Goal: Transaction & Acquisition: Purchase product/service

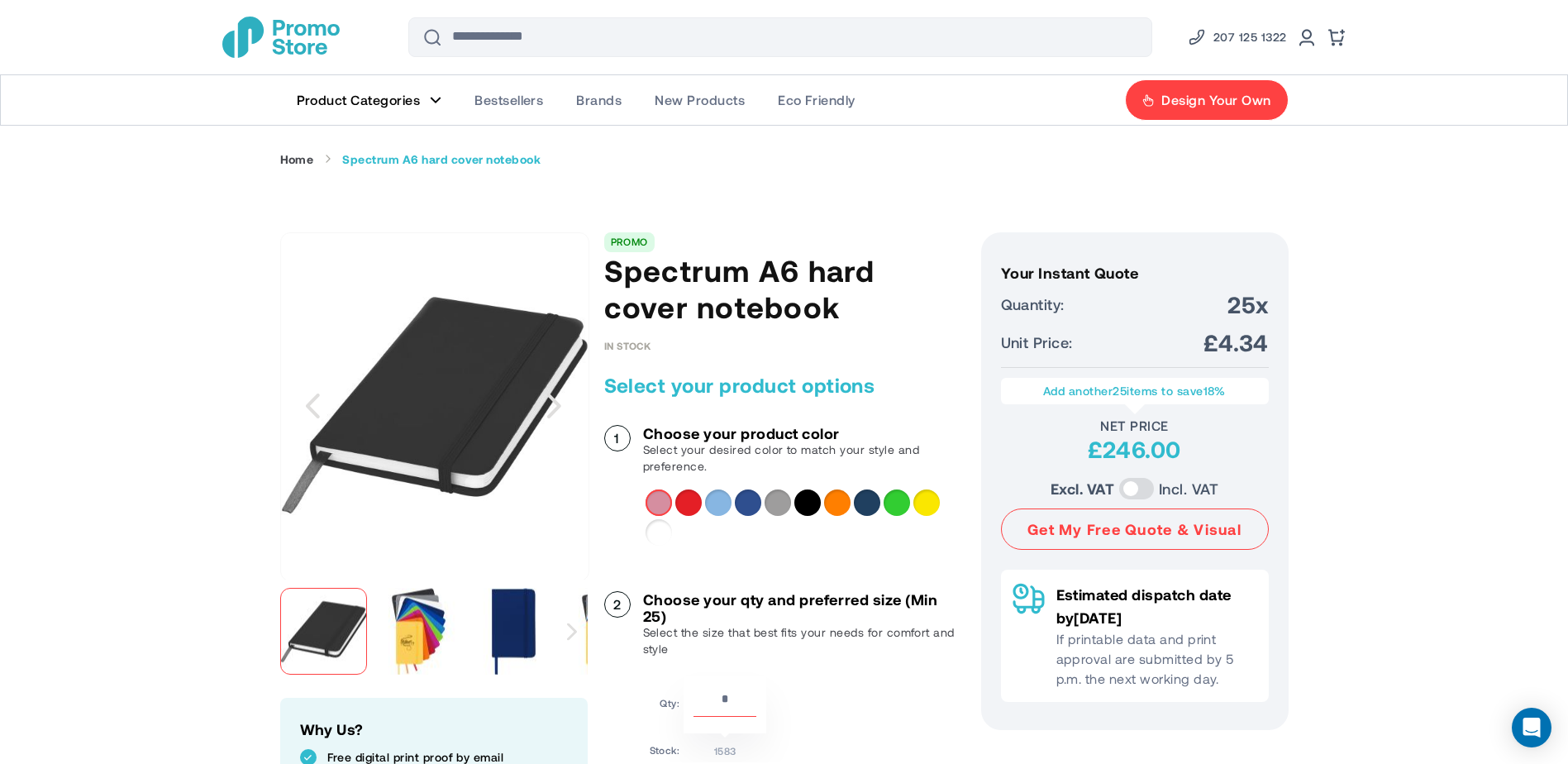
scroll to position [165, 0]
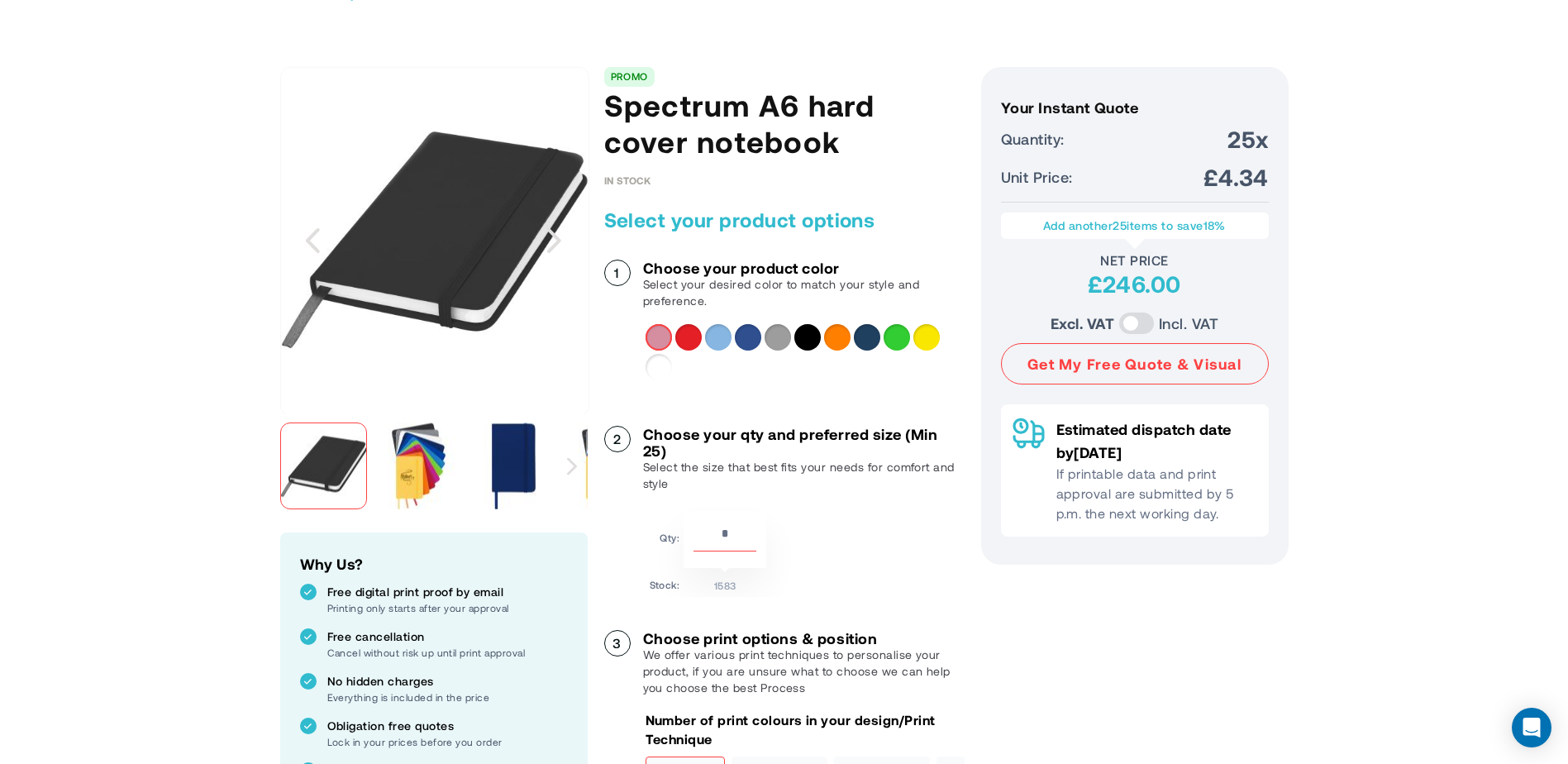
click at [661, 360] on div "White" at bounding box center [659, 367] width 27 height 27
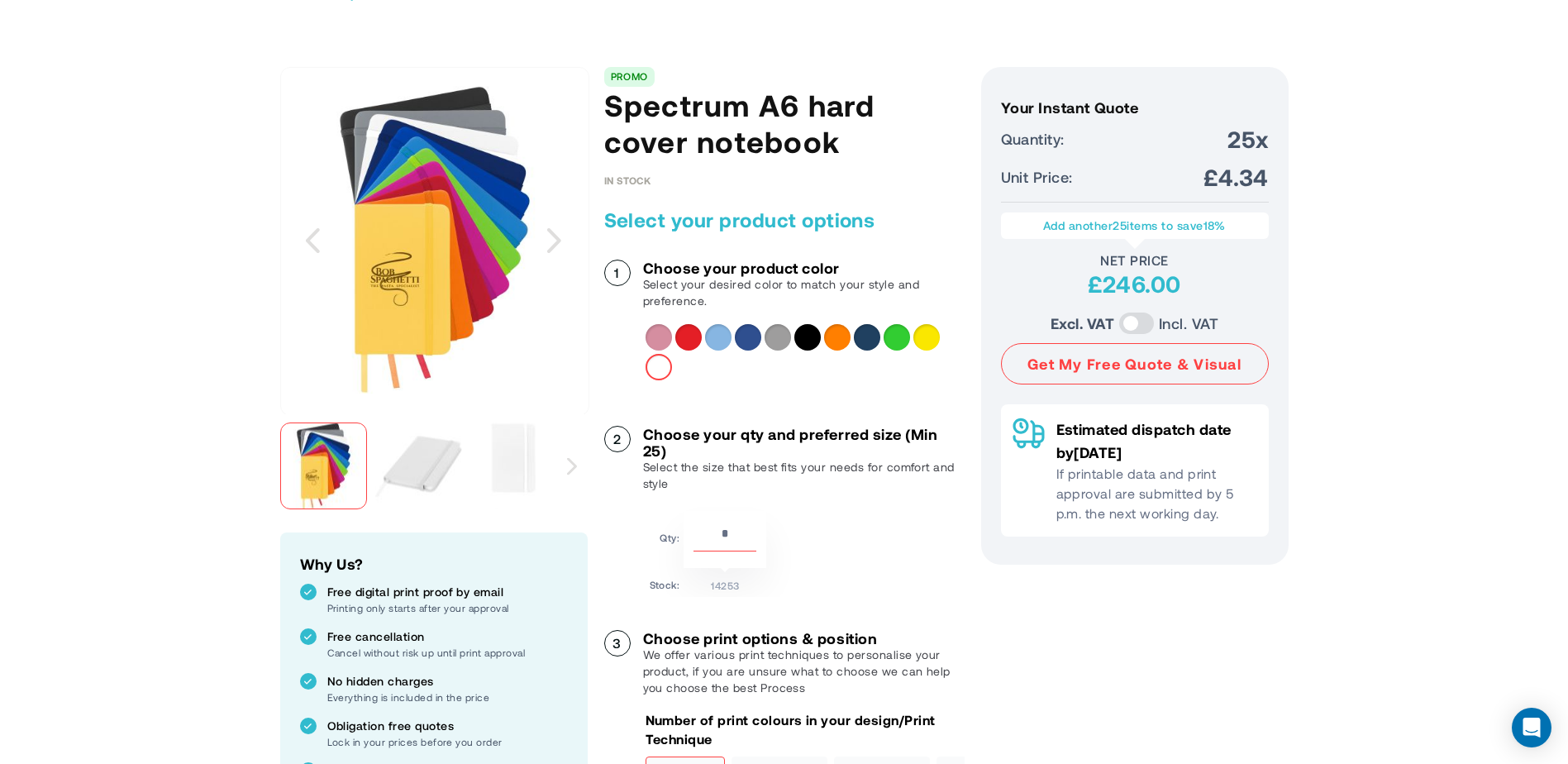
click at [447, 463] on img at bounding box center [419, 466] width 86 height 87
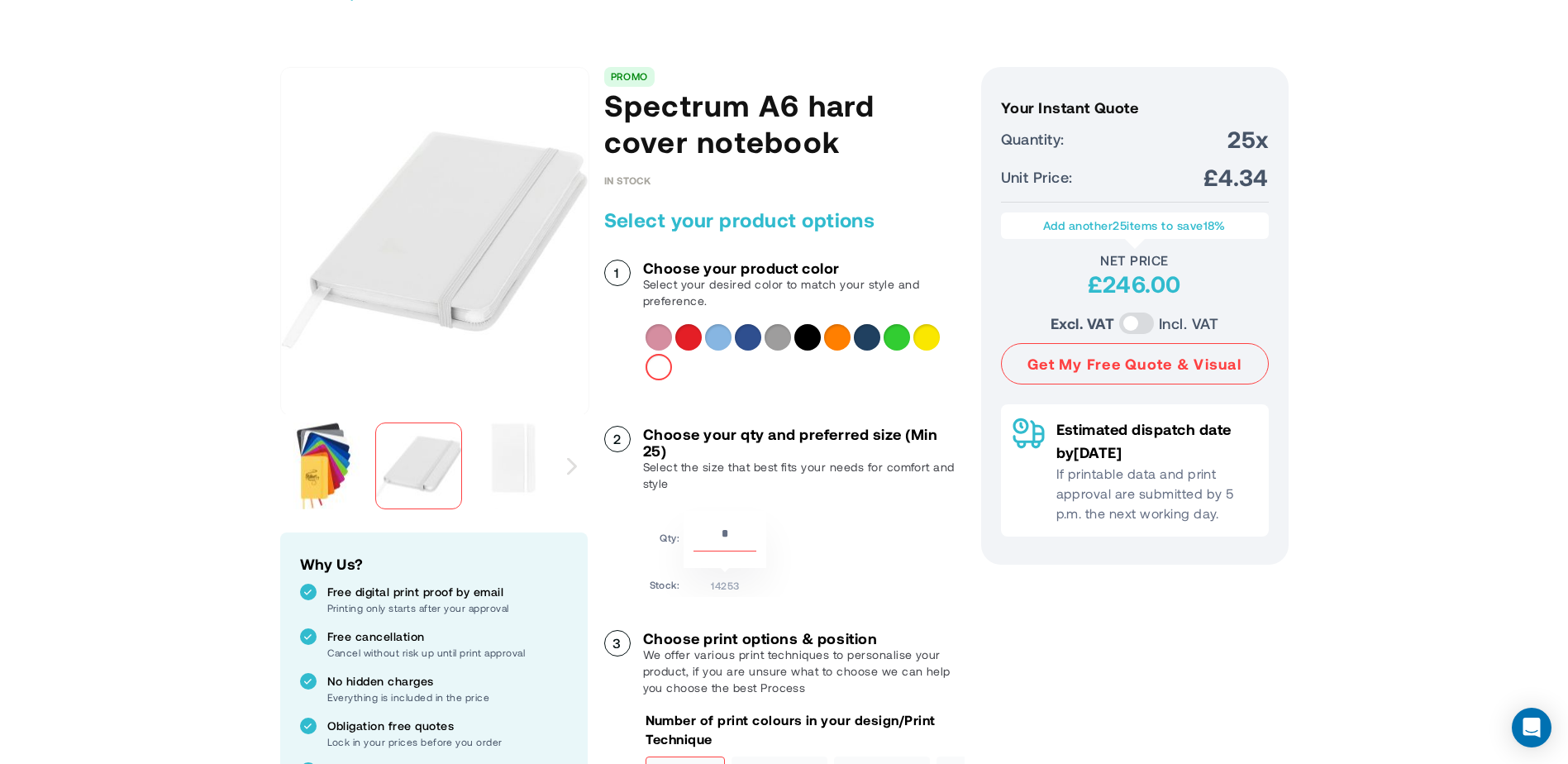
drag, startPoint x: 738, startPoint y: 528, endPoint x: 688, endPoint y: 525, distance: 50.1
click at [688, 525] on div "**" at bounding box center [726, 540] width 83 height 57
type input "***"
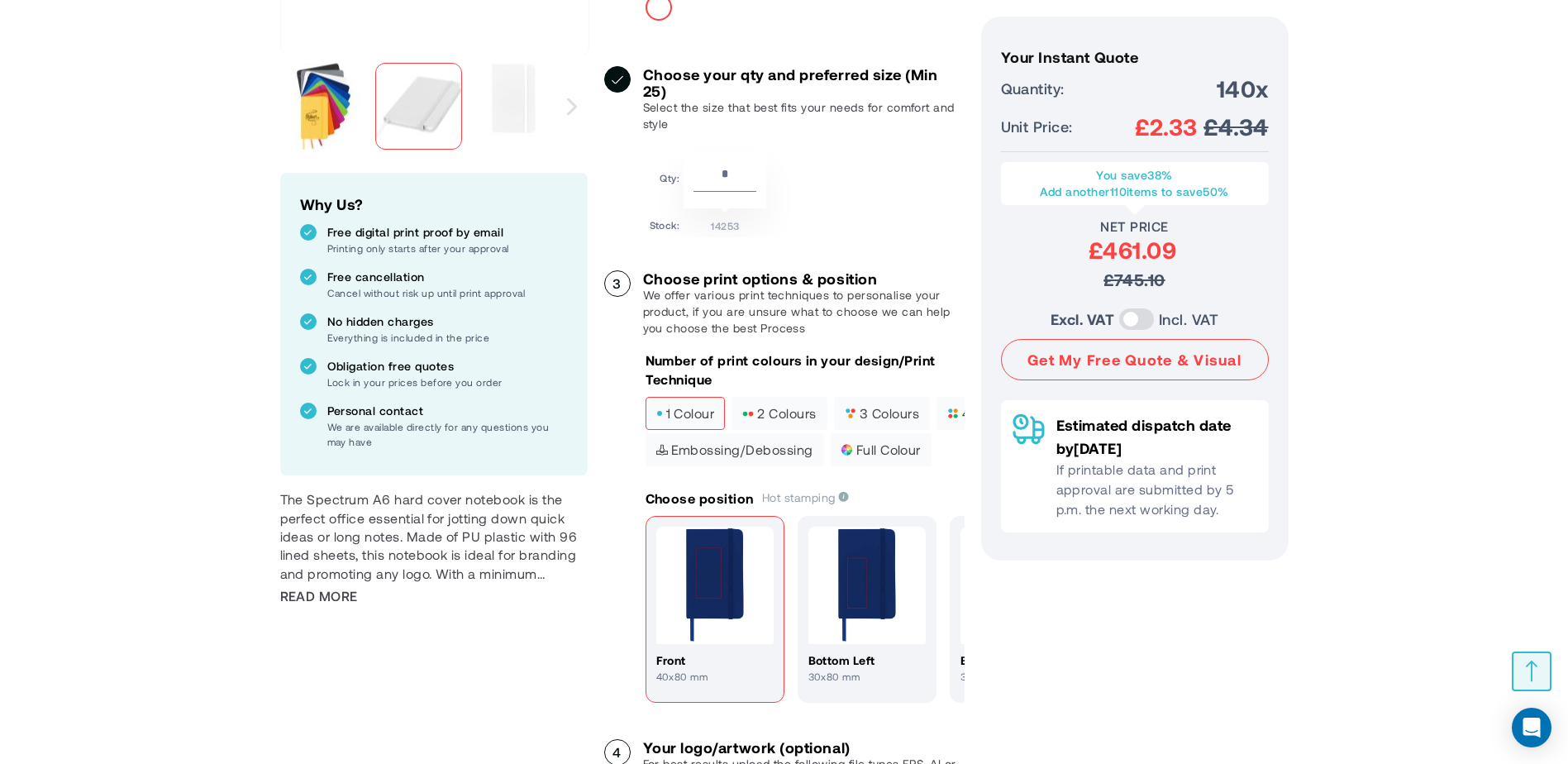
scroll to position [497, 0]
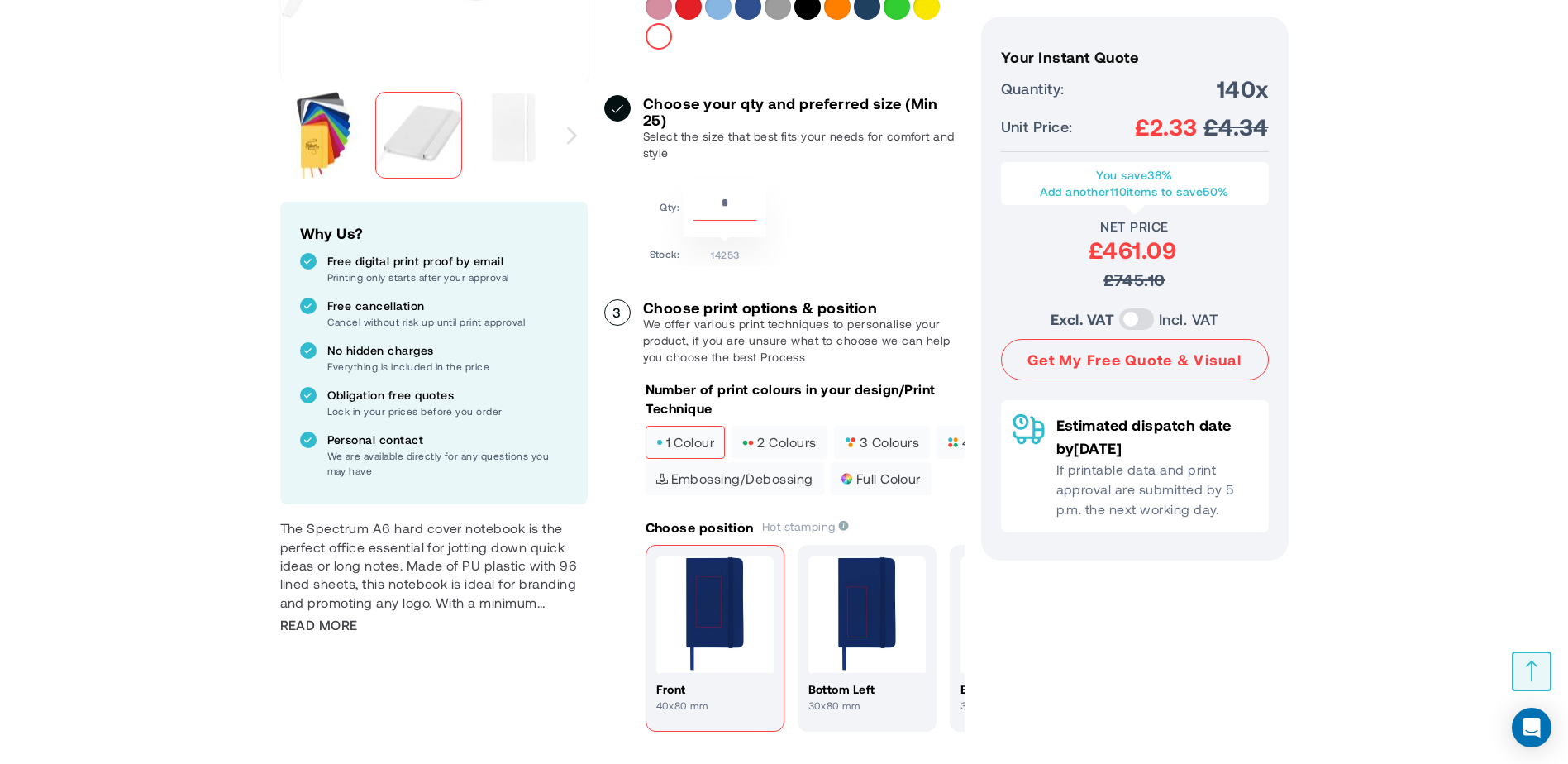
click at [689, 438] on span "1 colour" at bounding box center [686, 442] width 59 height 11
click at [955, 442] on span "4 colours" at bounding box center [985, 442] width 74 height 11
click at [892, 476] on span "full colour" at bounding box center [881, 478] width 80 height 11
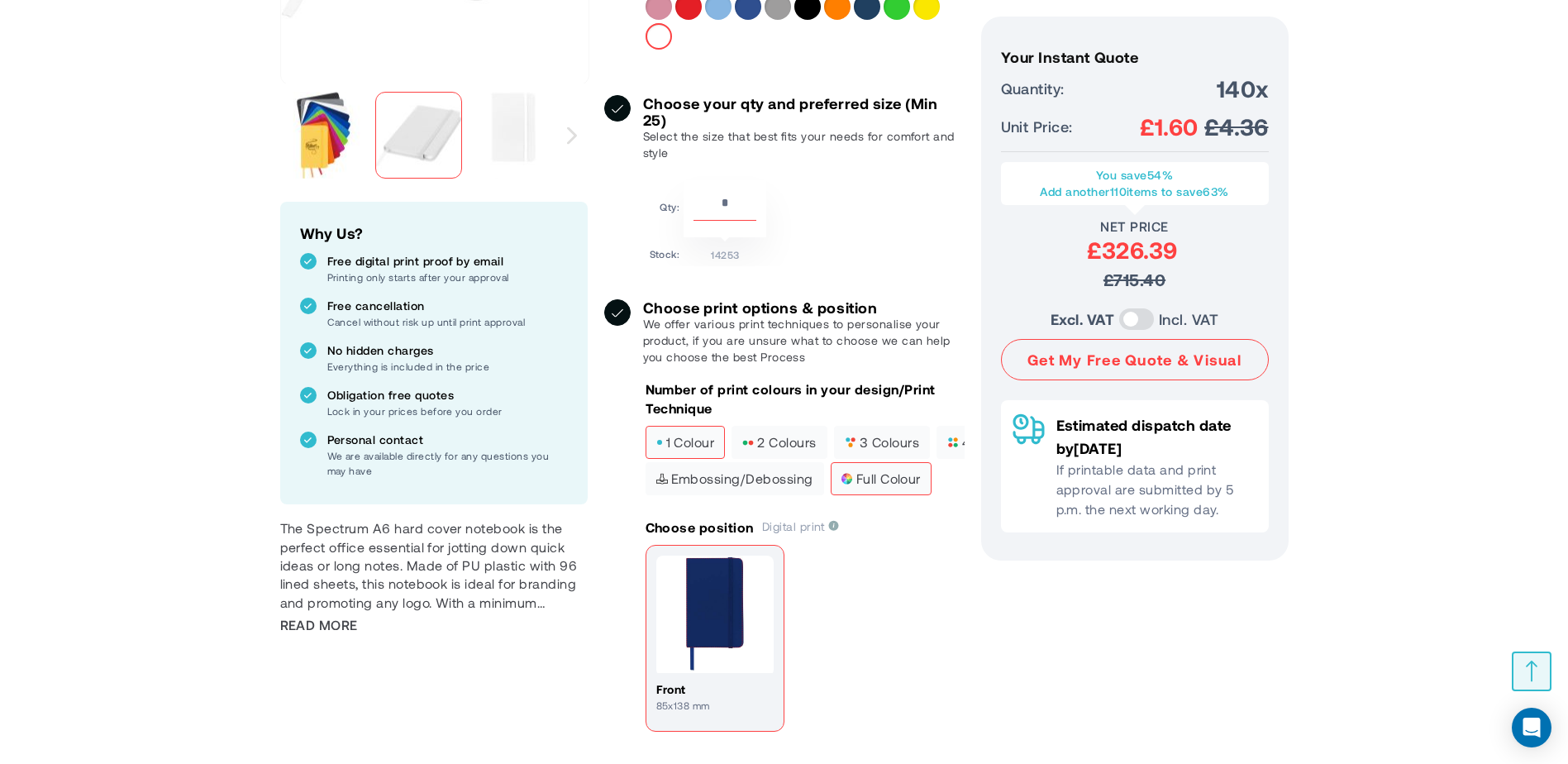
click at [687, 441] on span "1 colour" at bounding box center [686, 442] width 59 height 11
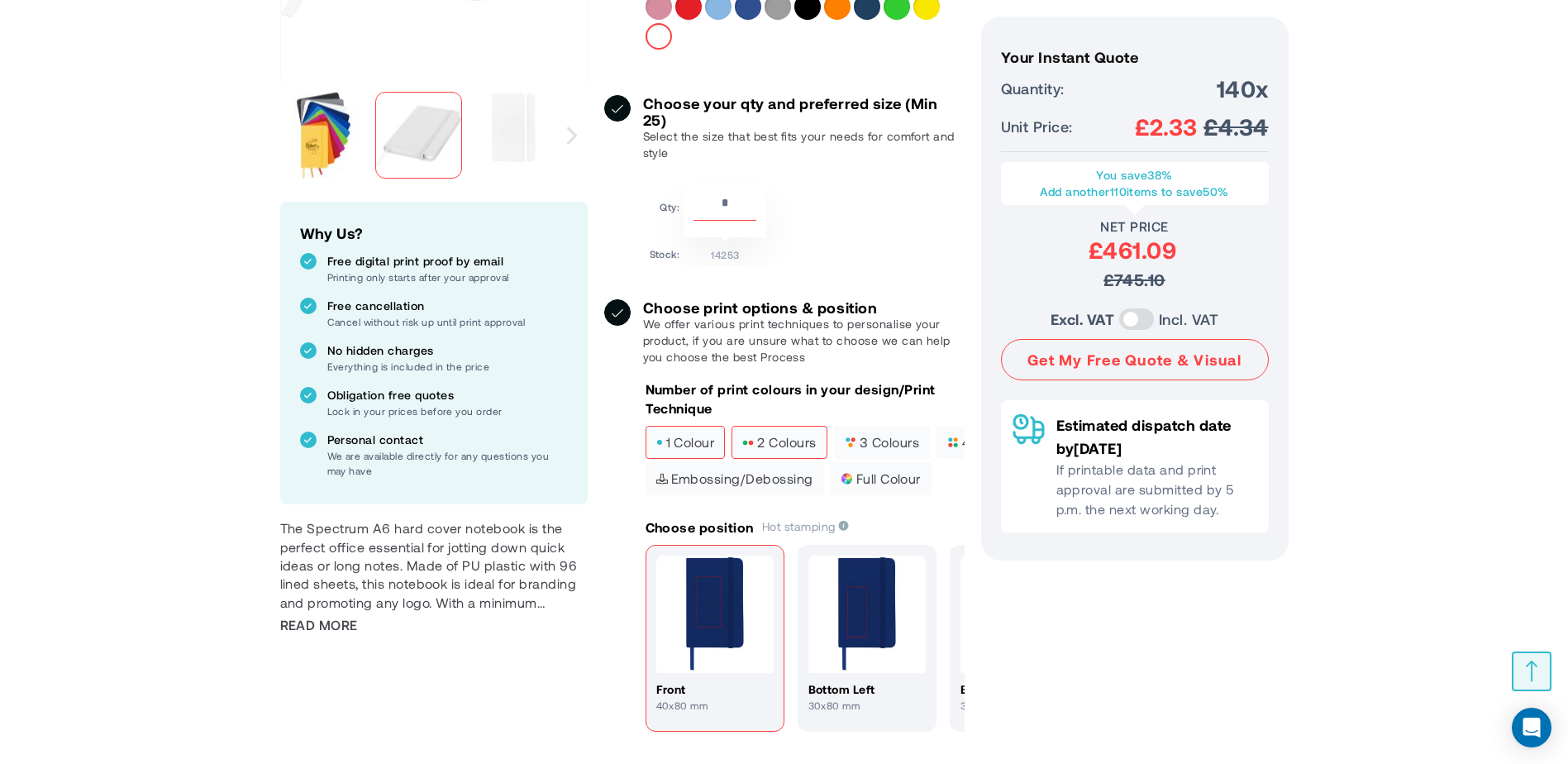
click at [768, 440] on span "2 colours" at bounding box center [778, 442] width 74 height 11
click at [871, 437] on span "3 colours" at bounding box center [882, 442] width 74 height 11
click at [729, 485] on span "Embossing/Debossing" at bounding box center [735, 478] width 157 height 11
